Goal: Find specific page/section: Find specific page/section

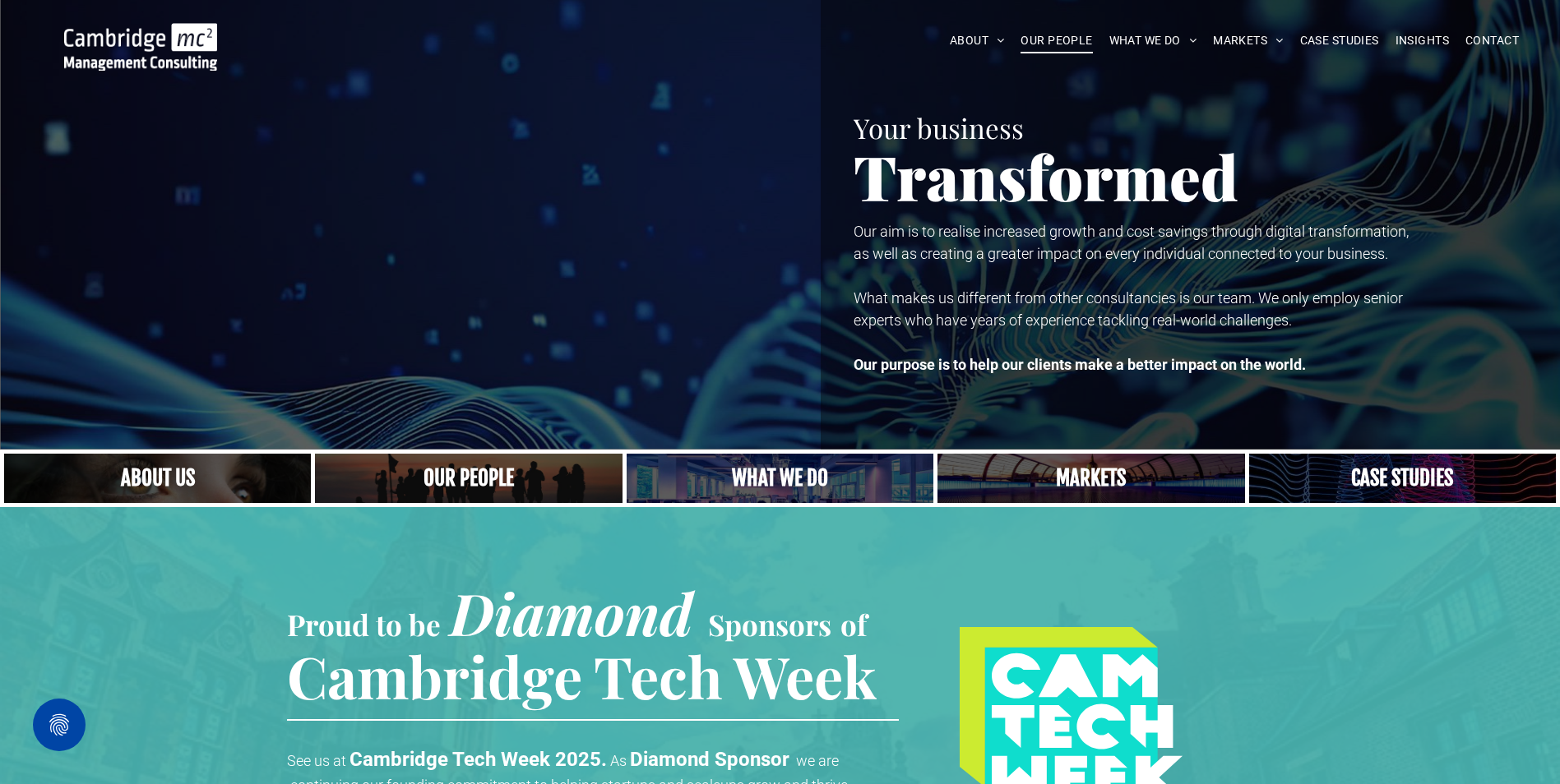
click at [1046, 31] on span "OUR PEOPLE" at bounding box center [1056, 40] width 72 height 26
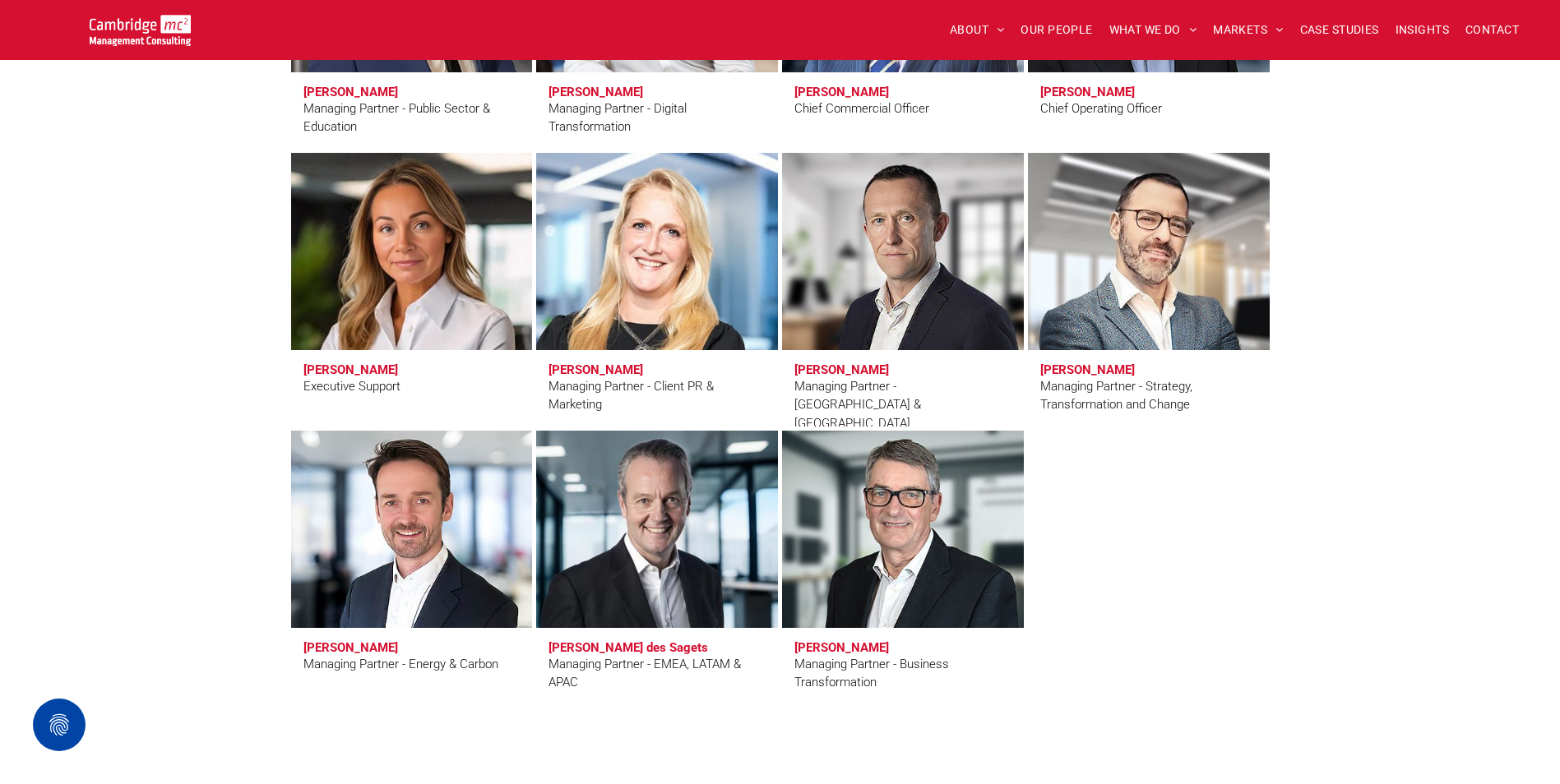
scroll to position [1397, 0]
